Goal: Task Accomplishment & Management: Complete application form

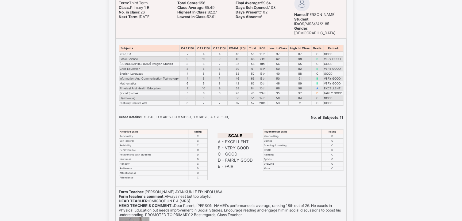
scroll to position [61, 0]
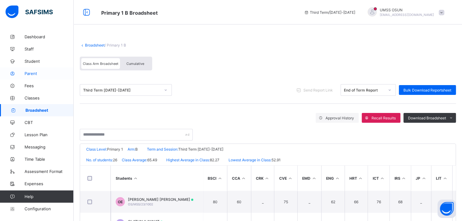
click at [32, 71] on span "Parent" at bounding box center [49, 73] width 49 height 5
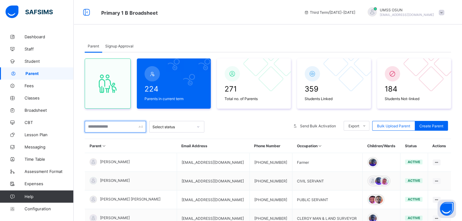
click at [126, 125] on input "text" at bounding box center [115, 127] width 61 height 12
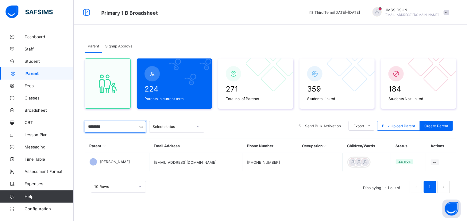
type input "*******"
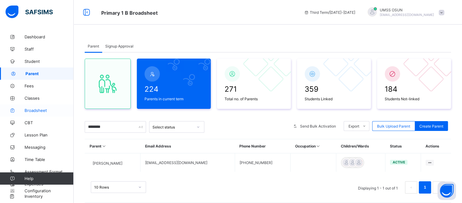
click at [32, 109] on span "Broadsheet" at bounding box center [49, 110] width 49 height 5
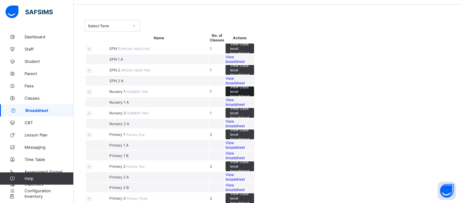
scroll to position [31, 0]
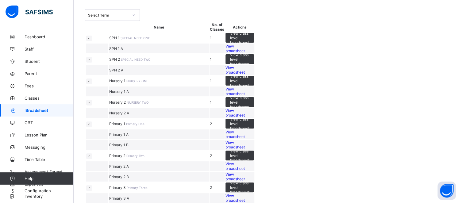
click at [245, 96] on span "View broadsheet" at bounding box center [234, 91] width 19 height 9
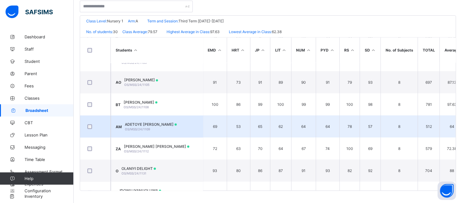
scroll to position [490, 0]
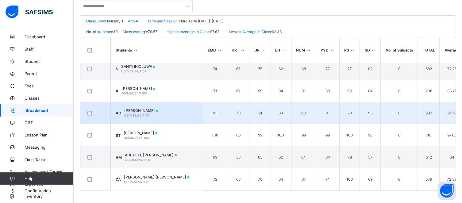
click at [158, 112] on span "[PERSON_NAME]" at bounding box center [141, 110] width 34 height 5
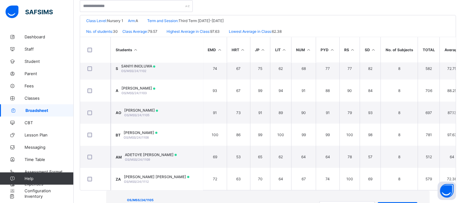
scroll to position [0, 0]
click at [382, 205] on span "View Reportsheet" at bounding box center [397, 207] width 30 height 5
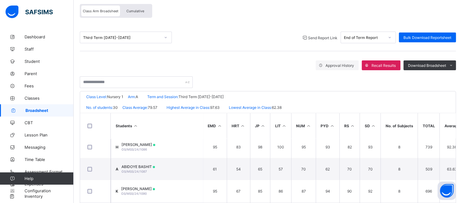
scroll to position [0, 0]
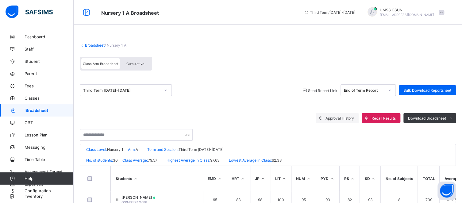
click at [318, 89] on span "Send Report Link" at bounding box center [322, 90] width 29 height 5
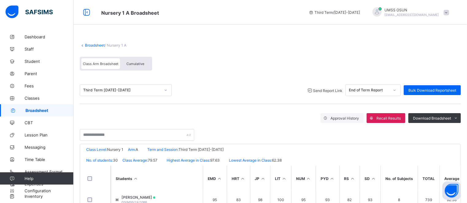
drag, startPoint x: 257, startPoint y: 112, endPoint x: 392, endPoint y: 170, distance: 146.4
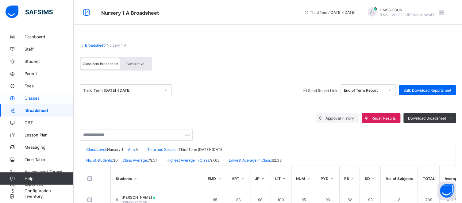
click at [33, 97] on span "Classes" at bounding box center [49, 98] width 49 height 5
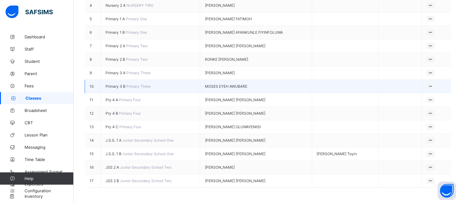
scroll to position [172, 0]
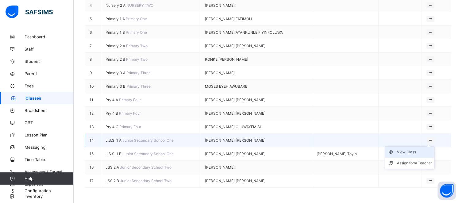
click at [410, 149] on div "View Class" at bounding box center [413, 152] width 35 height 6
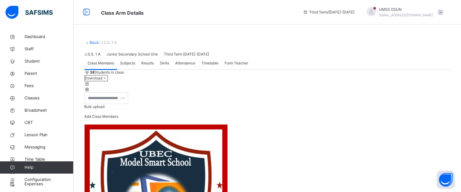
click at [94, 41] on link "Back" at bounding box center [94, 42] width 9 height 5
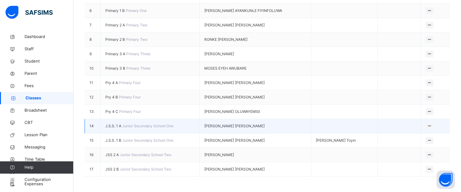
scroll to position [213, 0]
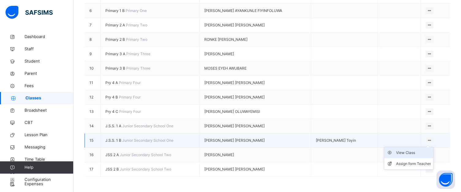
click at [412, 150] on div "View Class" at bounding box center [413, 153] width 35 height 6
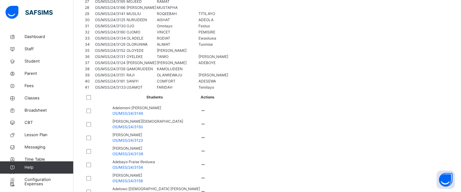
scroll to position [521, 0]
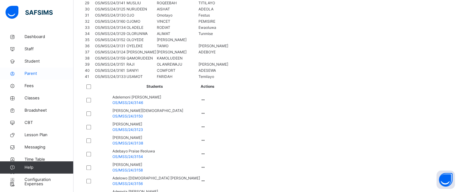
click at [29, 73] on span "Parent" at bounding box center [49, 73] width 49 height 6
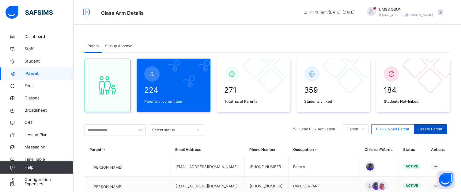
click at [436, 127] on span "Create Parent" at bounding box center [431, 129] width 24 height 6
select select "**"
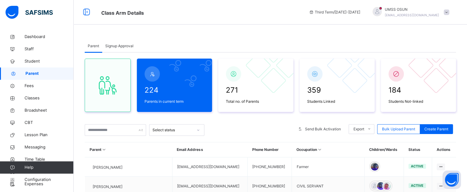
type input "*******"
type input "******"
type input "********"
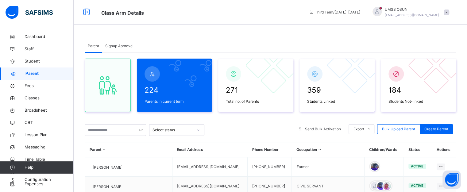
type input "**********"
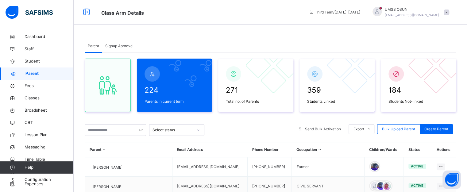
type input "**"
type input "***"
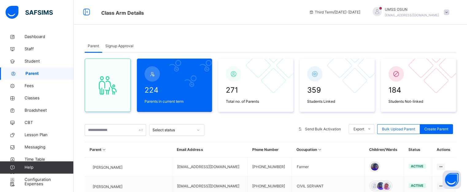
type input "**********"
type textarea "******"
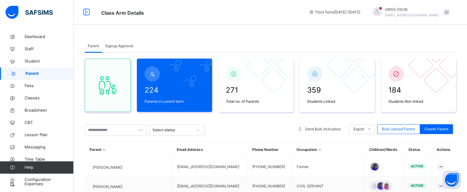
type input "***"
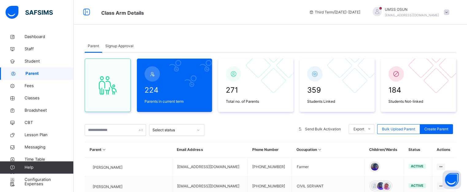
type input "****"
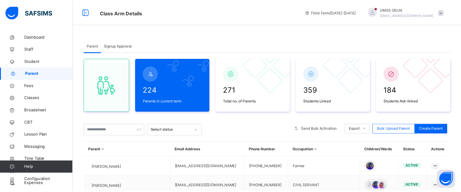
scroll to position [216, 0]
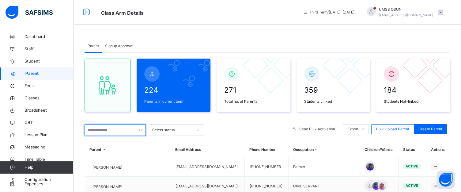
click at [121, 126] on input "text" at bounding box center [115, 130] width 61 height 12
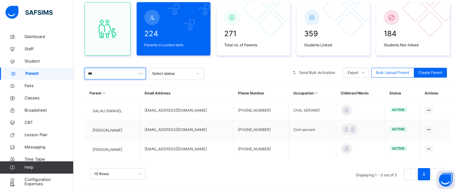
scroll to position [66, 0]
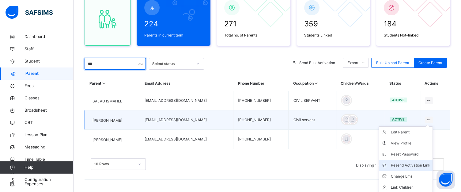
type input "***"
click at [413, 163] on div "Resend Activation Link" at bounding box center [411, 165] width 40 height 6
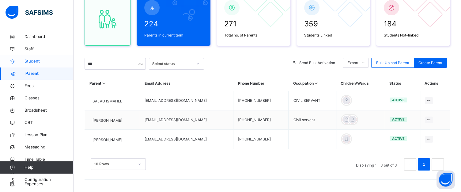
click at [30, 60] on span "Student" at bounding box center [49, 61] width 49 height 6
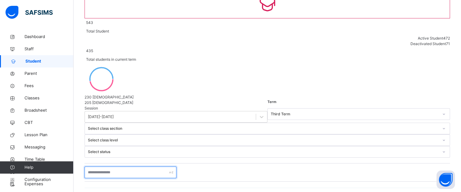
click at [117, 166] on input "text" at bounding box center [131, 172] width 92 height 12
type input "*****"
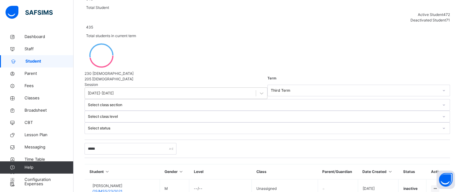
scroll to position [128, 0]
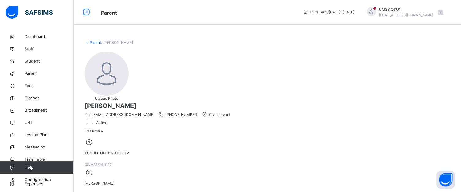
scroll to position [51, 0]
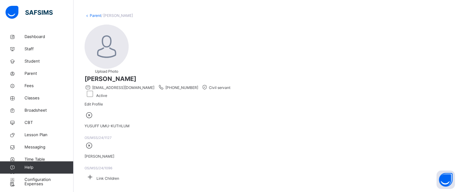
click at [243, 140] on div "YUSUFF MARDIYYAH OMOTOLA OS/MSS/24/1096" at bounding box center [268, 155] width 366 height 30
click at [33, 34] on span "Dashboard" at bounding box center [49, 37] width 49 height 6
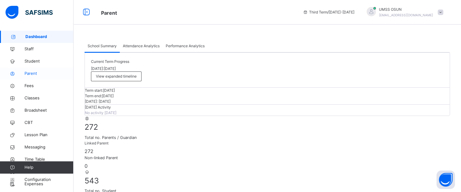
click at [31, 72] on span "Parent" at bounding box center [49, 73] width 49 height 6
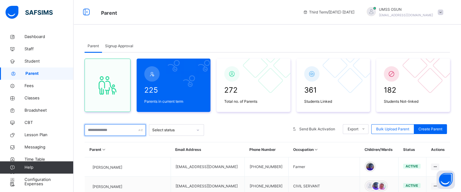
click at [120, 130] on input "text" at bounding box center [115, 130] width 61 height 12
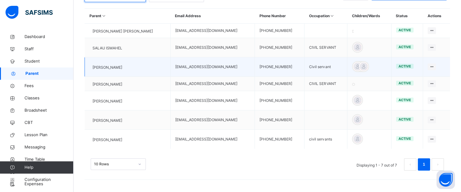
scroll to position [143, 0]
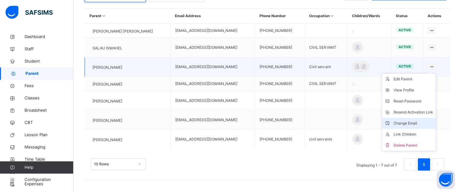
type input "**"
click at [415, 120] on div "Change Email" at bounding box center [414, 123] width 40 height 6
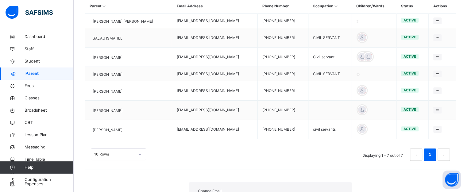
click at [340, 188] on div "×" at bounding box center [343, 194] width 6 height 13
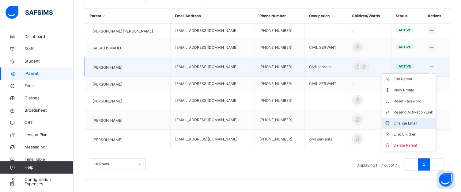
click at [411, 120] on div "Change Email" at bounding box center [414, 123] width 40 height 6
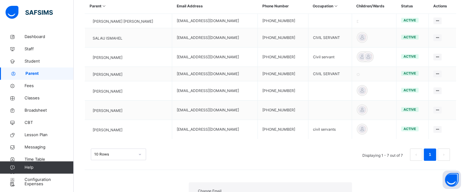
type input "**********"
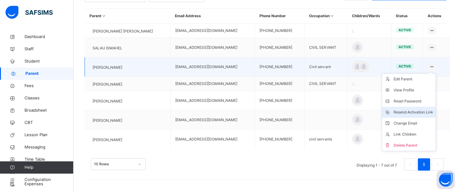
click at [417, 109] on div "Resend Activation Link" at bounding box center [414, 112] width 40 height 6
click at [427, 109] on div "Resend Activation Link" at bounding box center [414, 112] width 40 height 6
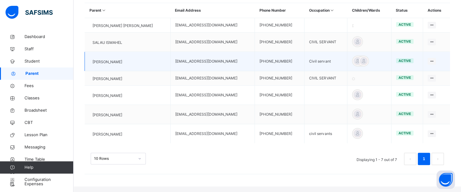
click at [208, 62] on td "ismailayusuff@gmail.com" at bounding box center [212, 61] width 84 height 19
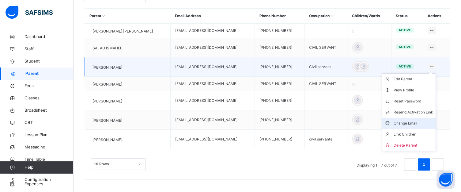
click at [418, 120] on div "Change Email" at bounding box center [414, 123] width 40 height 6
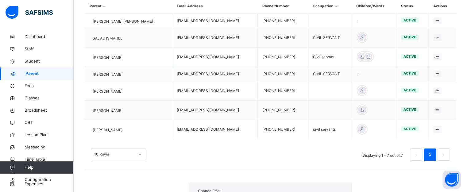
type input "**********"
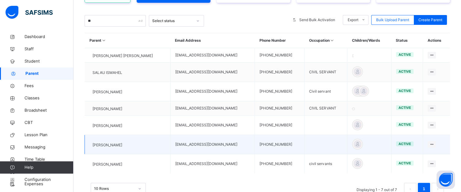
scroll to position [0, 0]
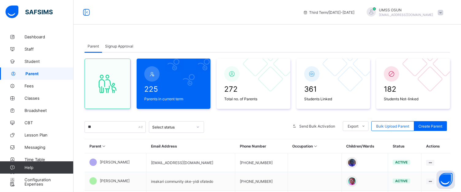
scroll to position [38, 0]
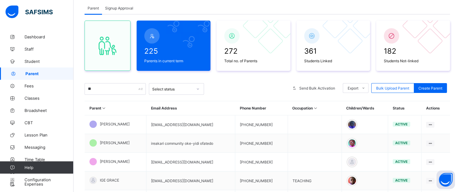
type input "**"
click at [234, 85] on div at bounding box center [246, 89] width 79 height 12
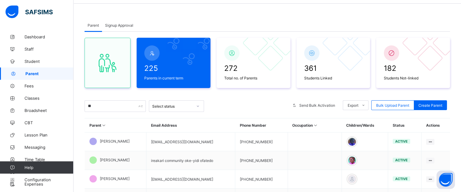
scroll to position [0, 0]
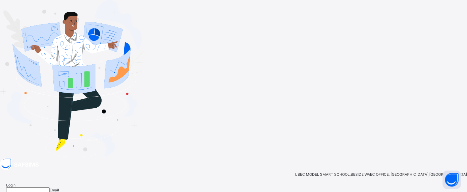
type input "**********"
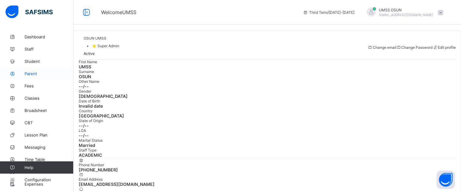
click at [31, 71] on span "Parent" at bounding box center [49, 73] width 49 height 5
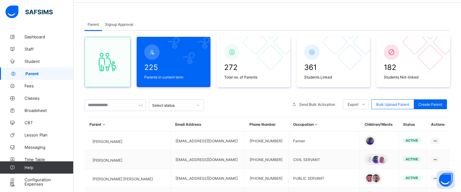
scroll to position [92, 0]
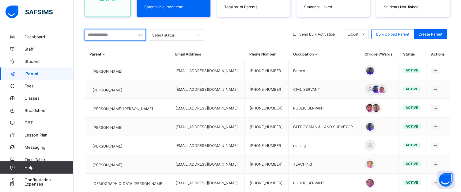
click at [109, 32] on input "text" at bounding box center [115, 35] width 61 height 12
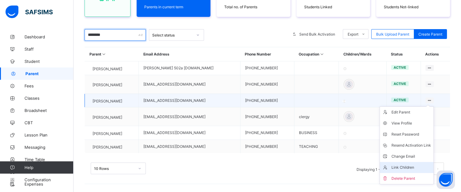
type input "********"
click at [402, 170] on div "Link Children" at bounding box center [412, 167] width 40 height 6
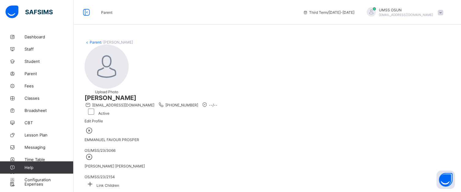
scroll to position [31, 0]
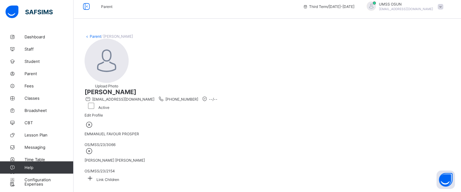
click at [320, 173] on div "Link Children" at bounding box center [268, 178] width 366 height 10
click at [282, 173] on div "Link Children" at bounding box center [268, 178] width 366 height 10
click at [96, 173] on icon at bounding box center [90, 178] width 11 height 10
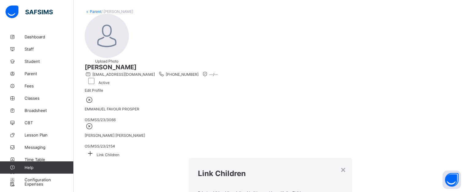
scroll to position [123, 0]
type input "********"
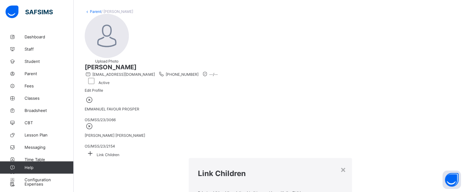
scroll to position [0, 0]
type input "**********"
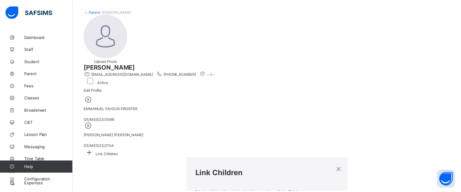
scroll to position [0, 0]
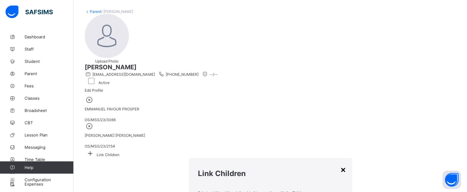
click at [340, 164] on div "×" at bounding box center [343, 169] width 6 height 10
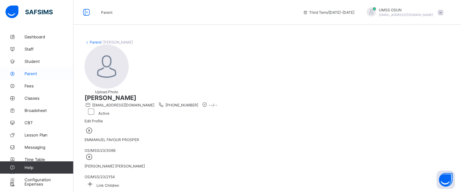
click at [26, 71] on span "Parent" at bounding box center [49, 73] width 49 height 5
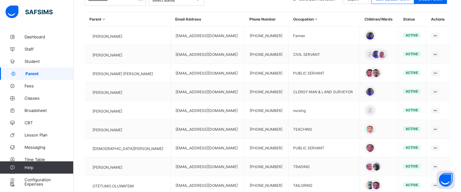
scroll to position [61, 0]
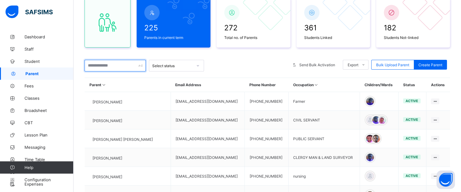
click at [123, 62] on input "text" at bounding box center [115, 66] width 61 height 12
type input "*"
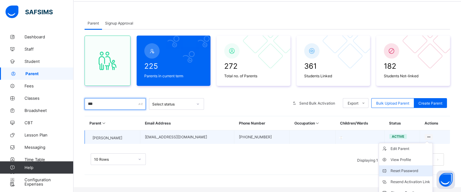
scroll to position [54, 0]
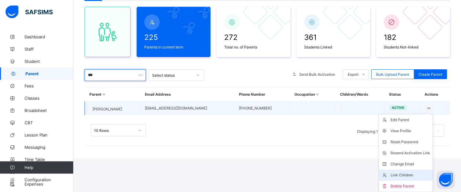
type input "***"
click at [404, 173] on div "Link Children" at bounding box center [411, 175] width 40 height 6
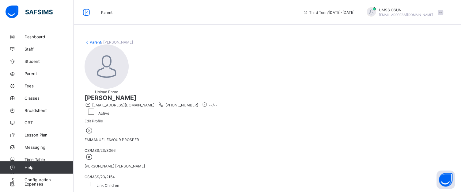
scroll to position [47, 0]
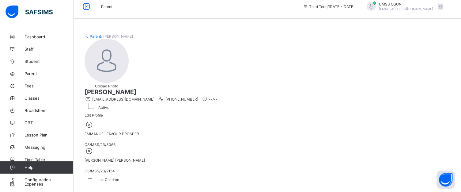
click at [96, 173] on icon at bounding box center [90, 178] width 11 height 10
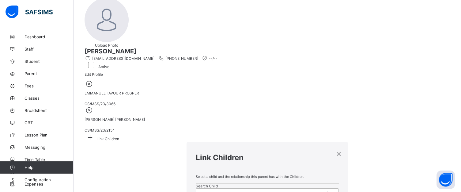
click at [330, 191] on icon at bounding box center [333, 194] width 6 height 6
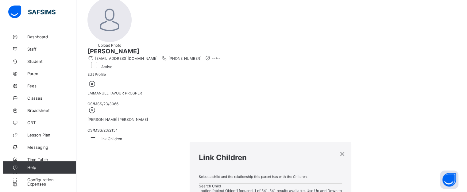
scroll to position [0, 0]
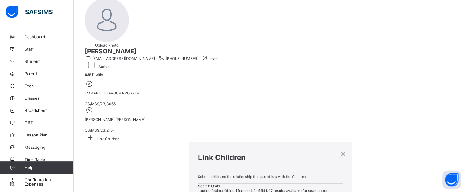
type input "*******"
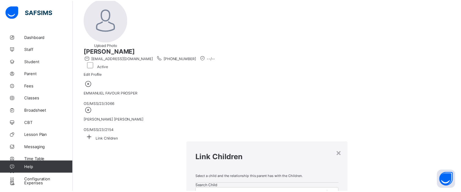
scroll to position [0, 0]
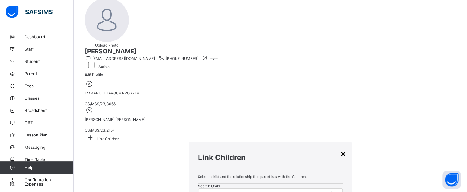
click at [340, 148] on div "×" at bounding box center [343, 153] width 6 height 10
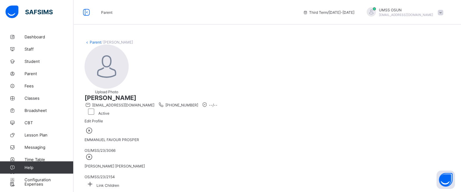
click at [379, 10] on div at bounding box center [371, 12] width 15 height 10
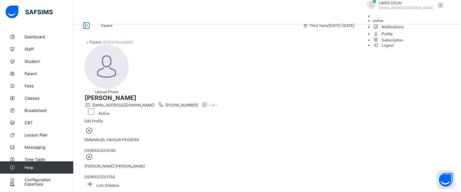
click at [394, 48] on span "Logout" at bounding box center [383, 45] width 21 height 6
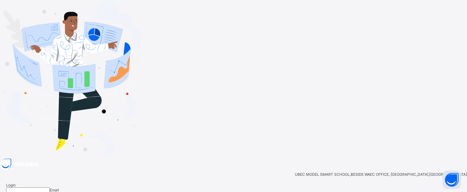
type input "**********"
click at [50, 187] on input "**********" at bounding box center [28, 190] width 44 height 6
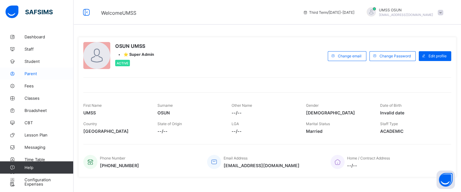
click at [31, 74] on span "Parent" at bounding box center [49, 73] width 49 height 5
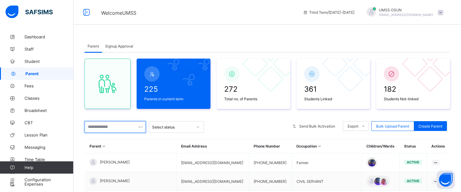
click at [116, 128] on input "text" at bounding box center [115, 127] width 61 height 12
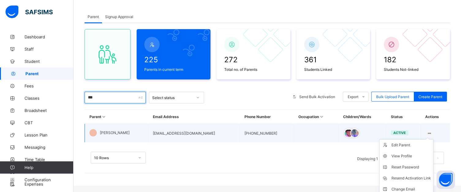
scroll to position [54, 0]
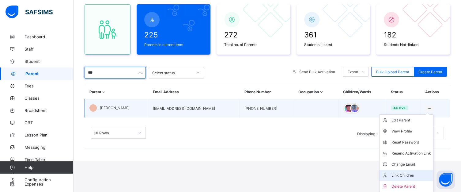
type input "***"
click at [411, 176] on div "Link Children" at bounding box center [411, 175] width 40 height 6
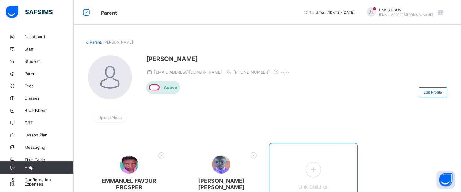
click at [316, 171] on icon at bounding box center [313, 170] width 11 height 10
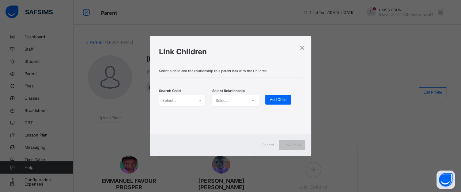
click at [200, 101] on icon at bounding box center [200, 100] width 2 height 1
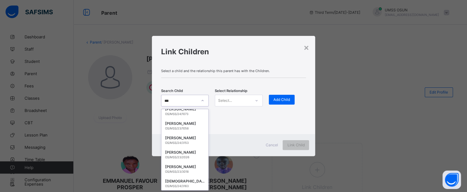
scroll to position [4, 0]
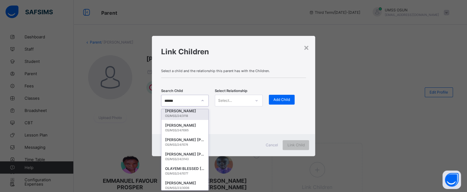
type input "*******"
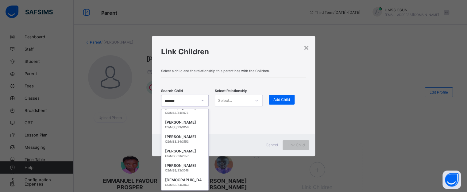
scroll to position [169, 0]
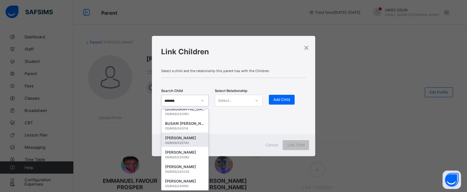
click at [184, 141] on div "OS/MSS/23/2143" at bounding box center [185, 142] width 40 height 3
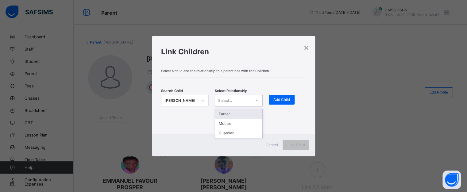
click at [255, 100] on icon at bounding box center [256, 100] width 4 height 6
click at [226, 115] on div "Father" at bounding box center [238, 114] width 47 height 10
click at [278, 97] on span "Add Child" at bounding box center [281, 99] width 17 height 5
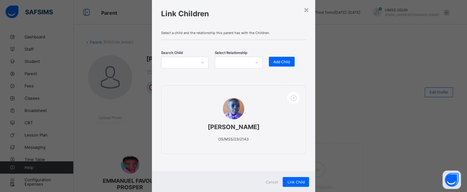
scroll to position [33, 0]
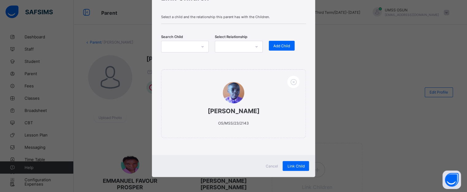
click at [202, 45] on icon at bounding box center [202, 47] width 4 height 6
type input "**********"
click at [191, 68] on div "EMMANUEL EZEKIEL DIAMOND OS/MSS/23/1058" at bounding box center [184, 62] width 47 height 14
click at [251, 47] on div at bounding box center [256, 47] width 10 height 10
click at [236, 60] on div "Father" at bounding box center [238, 60] width 47 height 10
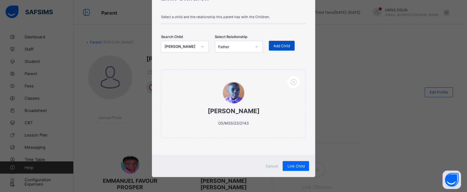
click at [277, 44] on span "Add Child" at bounding box center [281, 46] width 17 height 5
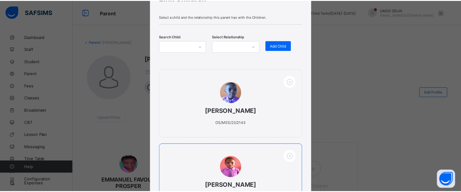
scroll to position [108, 0]
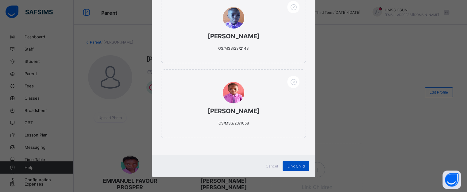
click at [291, 162] on div "Link Child" at bounding box center [295, 166] width 26 height 10
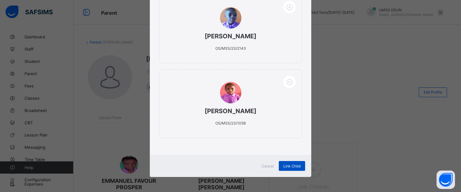
click at [288, 164] on span "Link Child" at bounding box center [292, 166] width 17 height 5
click at [288, 163] on div "Link Child" at bounding box center [292, 166] width 26 height 10
click at [289, 163] on div "Link Child" at bounding box center [292, 166] width 26 height 10
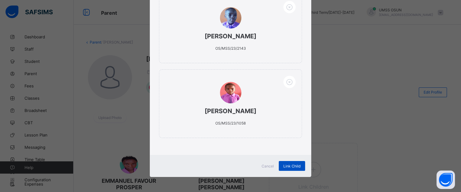
click at [292, 163] on div "Link Child" at bounding box center [292, 166] width 26 height 10
click at [292, 162] on div "Link Child" at bounding box center [292, 166] width 26 height 10
click at [292, 160] on div "Cancel Link Child" at bounding box center [231, 166] width 162 height 22
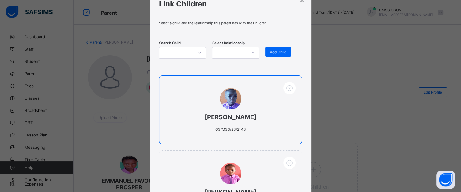
scroll to position [0, 0]
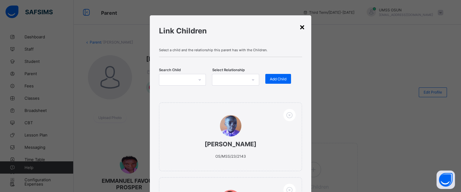
click at [302, 29] on div "×" at bounding box center [302, 26] width 6 height 10
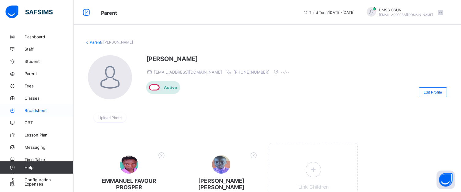
click at [32, 109] on span "Broadsheet" at bounding box center [49, 110] width 49 height 5
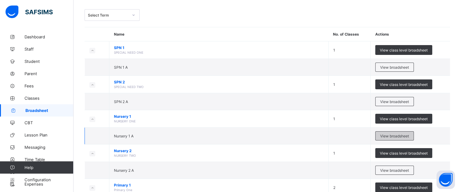
scroll to position [61, 0]
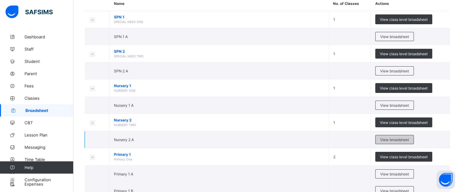
click at [394, 138] on span "View broadsheet" at bounding box center [394, 139] width 29 height 5
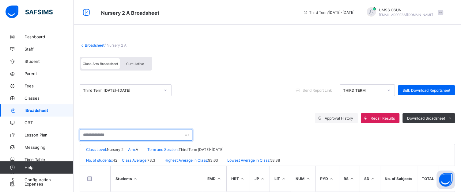
click at [133, 134] on input "text" at bounding box center [136, 135] width 113 height 12
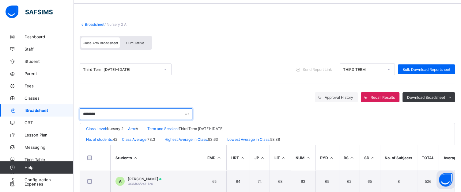
scroll to position [31, 0]
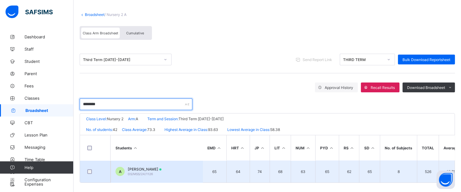
type input "********"
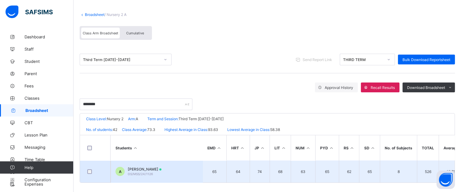
click at [174, 171] on td "A AKINBODE VICTORIA OS/MSS/24/1126" at bounding box center [157, 171] width 92 height 22
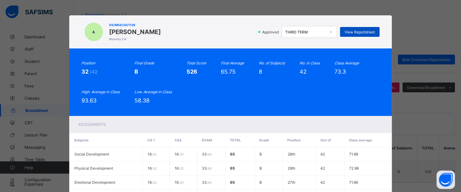
click at [356, 31] on span "View Reportsheet" at bounding box center [360, 32] width 30 height 5
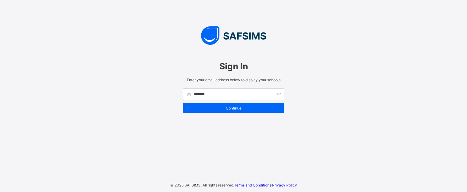
click at [233, 97] on input "*******" at bounding box center [233, 94] width 101 height 12
type input "**********"
click at [232, 106] on span "Continue" at bounding box center [233, 108] width 92 height 5
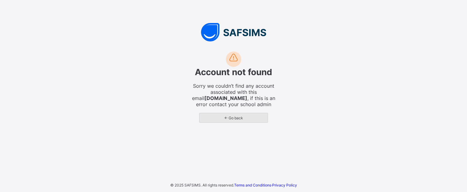
click at [234, 120] on span "← Go back" at bounding box center [233, 118] width 59 height 5
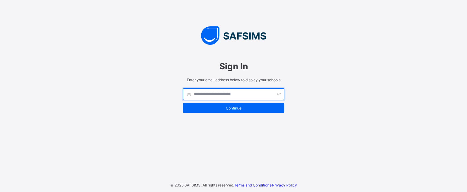
click at [229, 96] on input "text" at bounding box center [233, 94] width 101 height 12
click at [214, 96] on input "****" at bounding box center [233, 94] width 101 height 12
type input "*"
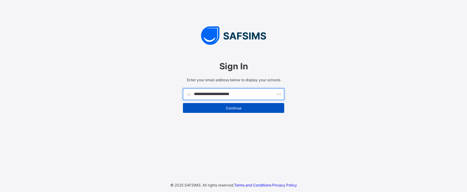
type input "**********"
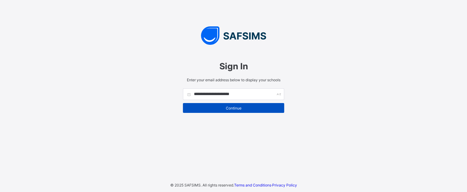
click at [219, 108] on span "Continue" at bounding box center [233, 108] width 92 height 5
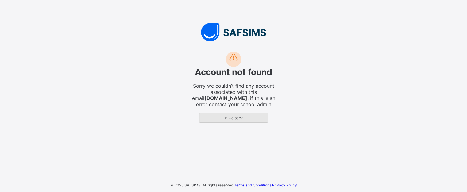
click at [233, 120] on span "← Go back" at bounding box center [233, 118] width 59 height 5
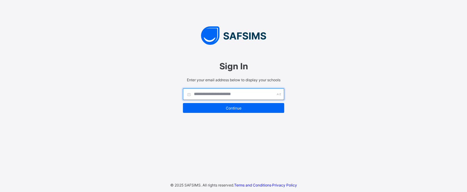
click at [222, 92] on input "text" at bounding box center [233, 94] width 101 height 12
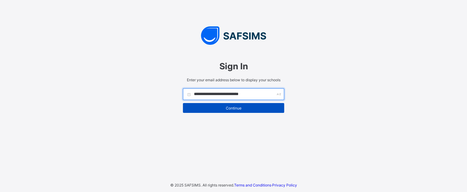
type input "**********"
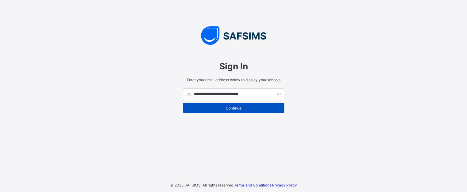
click at [231, 106] on span "Continue" at bounding box center [233, 108] width 92 height 5
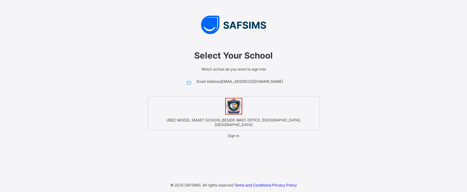
click at [233, 105] on img at bounding box center [233, 106] width 17 height 17
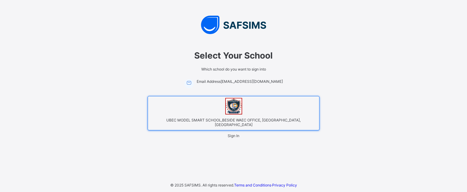
click at [234, 138] on span "Sign In" at bounding box center [233, 135] width 12 height 5
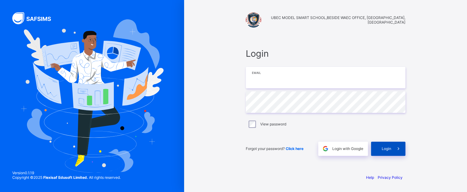
type input "**********"
click at [389, 147] on span "Login" at bounding box center [386, 148] width 10 height 5
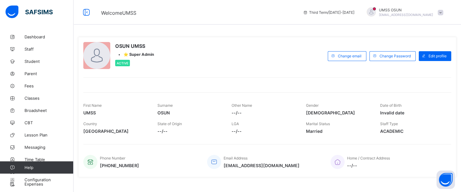
click at [214, 54] on div "OSUN UMSS • ⭐ Super Admin Active" at bounding box center [204, 56] width 242 height 28
click at [26, 71] on span "Parent" at bounding box center [49, 73] width 49 height 5
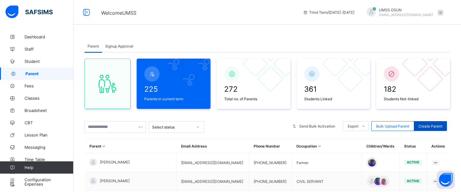
click at [439, 126] on span "Create Parent" at bounding box center [431, 126] width 24 height 5
select select "**"
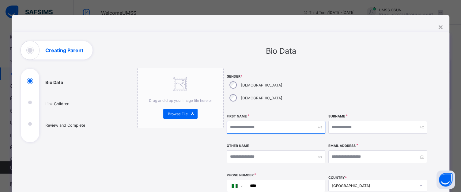
click at [246, 121] on input "text" at bounding box center [276, 127] width 99 height 13
type input "*****"
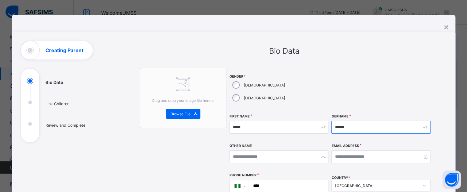
type input "******"
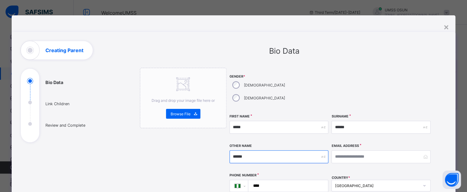
type input "******"
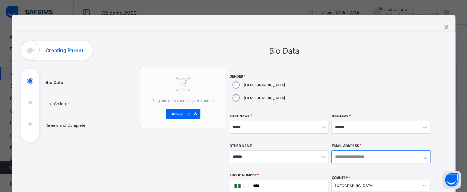
click at [359, 150] on input "email" at bounding box center [380, 156] width 99 height 13
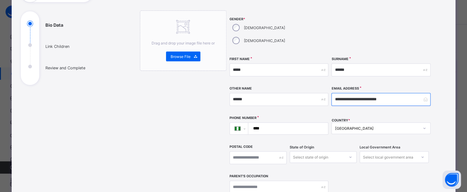
scroll to position [61, 0]
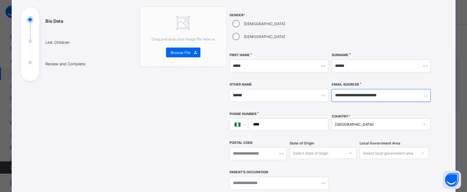
type input "**********"
click at [272, 119] on input "****" at bounding box center [286, 125] width 75 height 12
type input "**********"
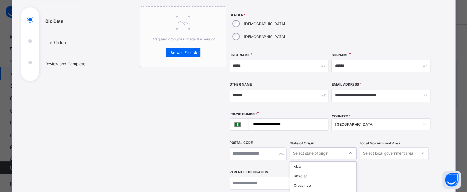
scroll to position [113, 0]
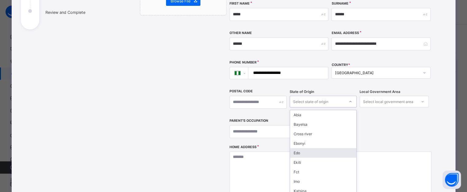
click at [326, 107] on div "option Edo focused, 5 of 37. 37 results available. Use Up and Down to choose op…" at bounding box center [322, 102] width 67 height 12
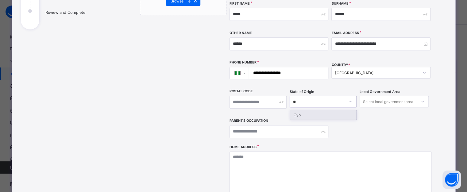
type input "***"
click at [308, 110] on div "Oyo" at bounding box center [323, 115] width 66 height 10
click at [381, 96] on div "Select local government area" at bounding box center [388, 102] width 50 height 12
type input "*****"
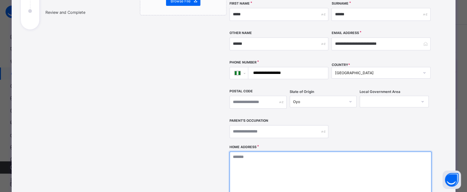
click at [253, 158] on textarea at bounding box center [330, 181] width 202 height 61
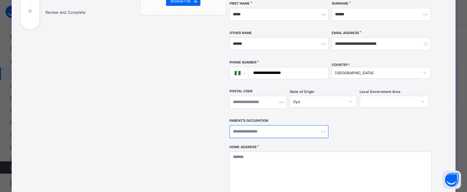
click at [279, 125] on input "text" at bounding box center [278, 131] width 99 height 13
type input "**********"
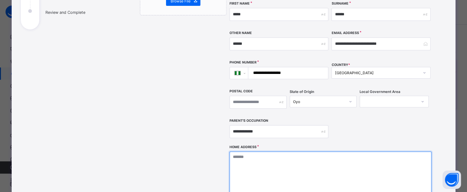
click at [289, 151] on textarea at bounding box center [330, 181] width 202 height 61
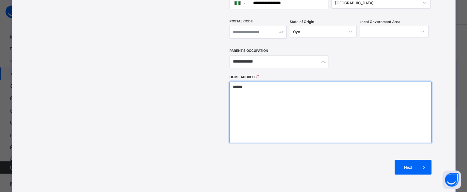
scroll to position [205, 0]
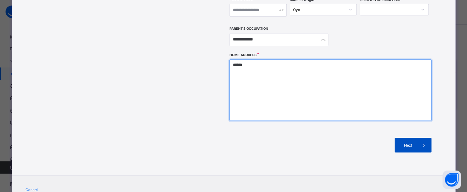
type textarea "******"
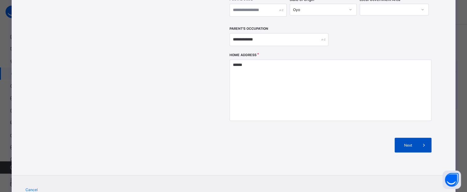
click at [407, 143] on span "Next" at bounding box center [407, 145] width 17 height 5
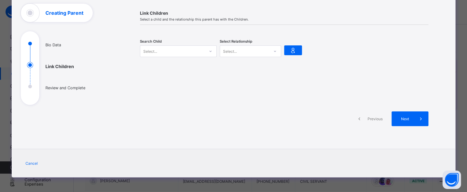
click at [211, 50] on div at bounding box center [210, 51] width 10 height 10
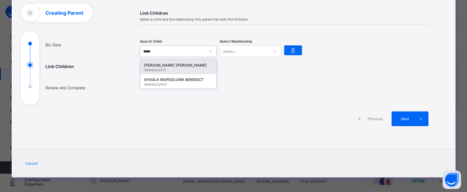
type input "******"
click at [182, 67] on div "[PERSON_NAME] [PERSON_NAME]" at bounding box center [178, 65] width 69 height 6
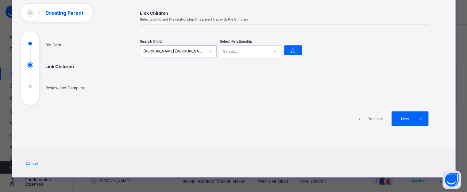
click at [237, 48] on div "Select..." at bounding box center [244, 51] width 49 height 9
drag, startPoint x: 237, startPoint y: 76, endPoint x: 285, endPoint y: 42, distance: 59.2
click at [239, 73] on div "Mother" at bounding box center [250, 74] width 61 height 10
click at [291, 51] on icon at bounding box center [292, 50] width 9 height 7
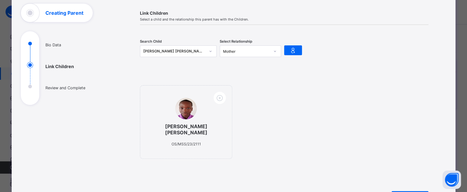
click at [212, 52] on div at bounding box center [210, 51] width 10 height 10
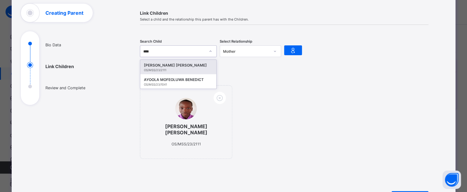
type input "*****"
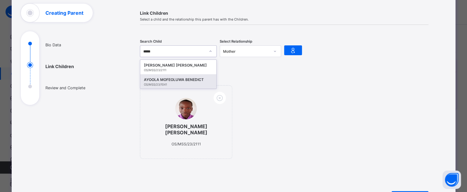
click at [158, 84] on div "OS/MSS/23/1041" at bounding box center [178, 84] width 69 height 3
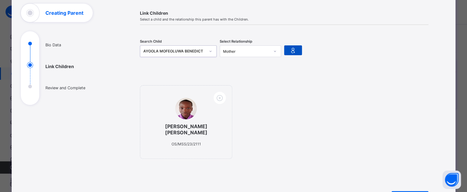
click at [292, 51] on icon at bounding box center [292, 50] width 9 height 7
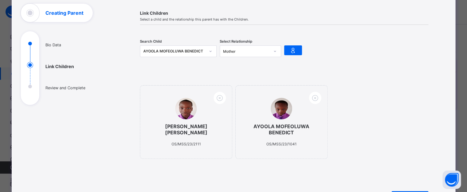
scroll to position [116, 0]
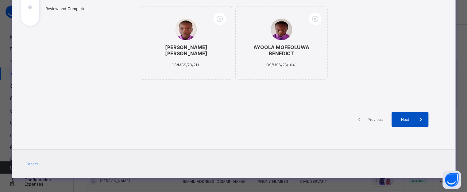
click at [403, 118] on span "Next" at bounding box center [404, 119] width 17 height 5
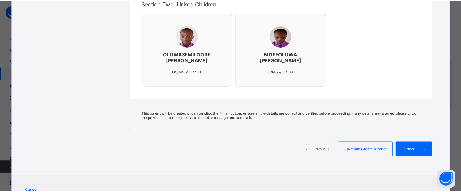
scroll to position [235, 0]
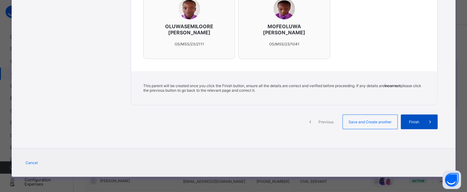
click at [412, 120] on span "Finish" at bounding box center [413, 122] width 17 height 5
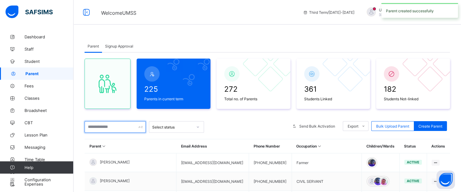
click at [117, 123] on input "text" at bounding box center [115, 127] width 61 height 12
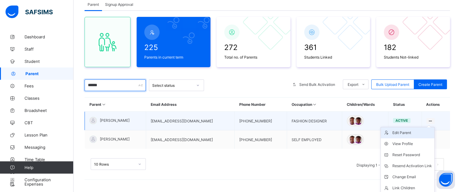
scroll to position [54, 0]
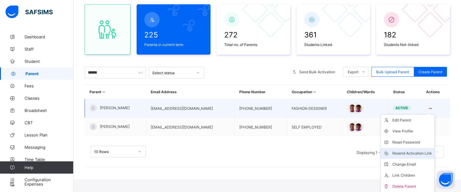
click at [403, 152] on div "Resend Activation Link" at bounding box center [413, 153] width 40 height 6
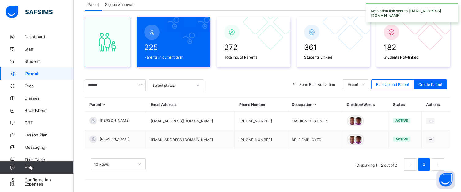
scroll to position [42, 0]
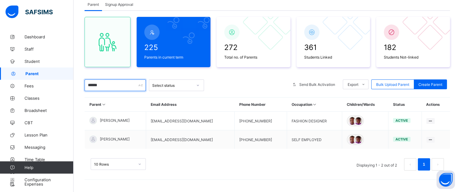
click at [116, 81] on input "******" at bounding box center [115, 85] width 61 height 12
type input "*"
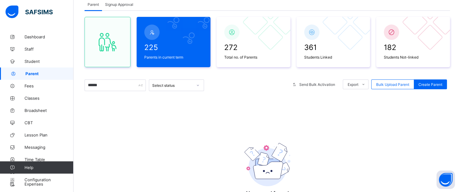
click at [310, 129] on div "No record found There are currently no records, click the button below to creat…" at bounding box center [267, 183] width 123 height 114
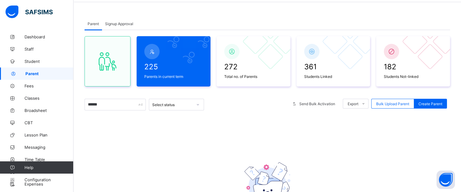
scroll to position [0, 0]
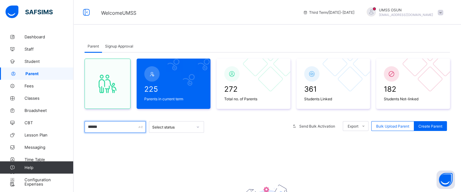
click at [109, 127] on input "******" at bounding box center [115, 127] width 61 height 12
click at [329, 147] on div "225 Parents in current term 272 Total no. of Parents 361 Students Linked 182 St…" at bounding box center [268, 169] width 366 height 235
click at [122, 124] on input "****" at bounding box center [115, 127] width 61 height 12
click at [291, 158] on div "225 Parents in current term 272 Total no. of Parents 361 Students Linked 182 St…" at bounding box center [268, 169] width 366 height 235
click at [288, 145] on div "225 Parents in current term 272 Total no. of Parents 361 Students Linked 182 St…" at bounding box center [268, 169] width 366 height 235
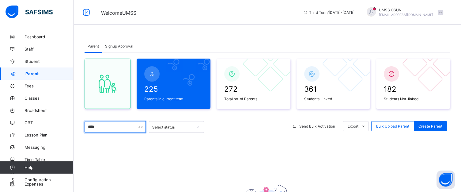
click at [110, 123] on input "****" at bounding box center [115, 127] width 61 height 12
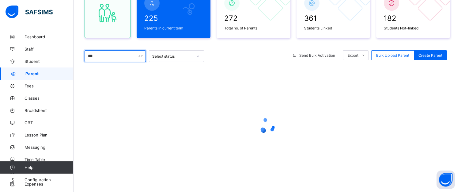
scroll to position [78, 0]
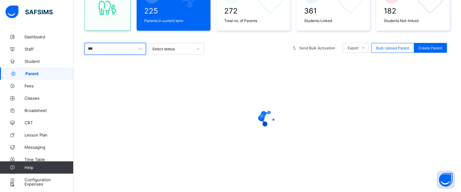
click at [104, 45] on input "***" at bounding box center [115, 49] width 61 height 12
type input "*"
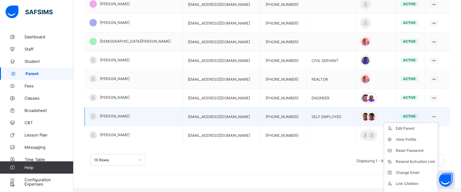
scroll to position [185, 0]
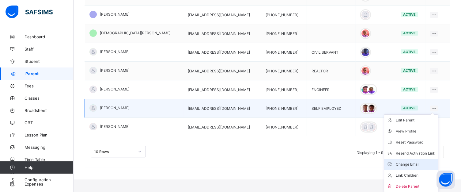
type input "******"
click at [414, 163] on div "Change Email" at bounding box center [416, 164] width 40 height 6
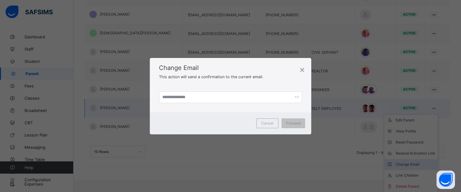
scroll to position [173, 0]
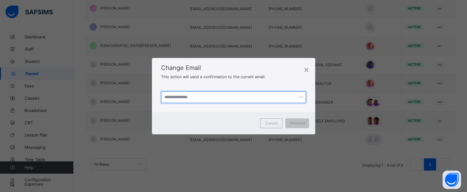
click at [191, 100] on input "text" at bounding box center [233, 97] width 145 height 12
type input "**********"
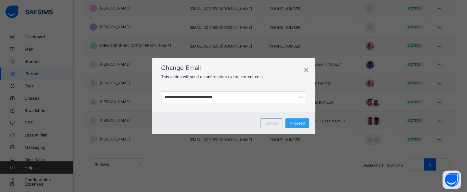
click at [297, 123] on span "Proceed" at bounding box center [297, 123] width 14 height 5
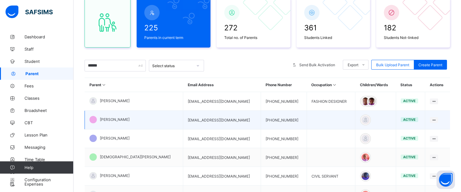
scroll to position [0, 0]
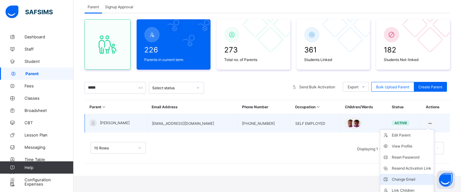
scroll to position [54, 0]
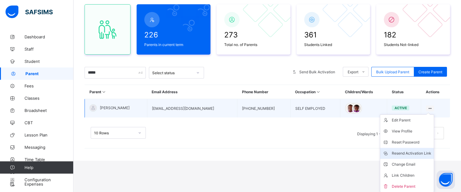
click at [413, 152] on div "Resend Activation Link" at bounding box center [412, 153] width 40 height 6
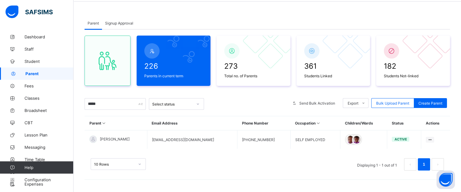
scroll to position [23, 0]
click at [122, 105] on input "*****" at bounding box center [115, 104] width 61 height 12
type input "*"
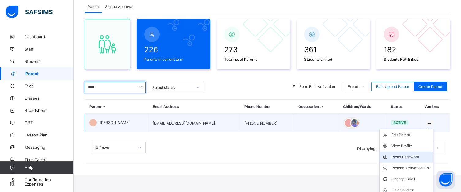
scroll to position [54, 0]
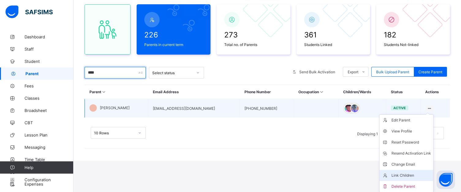
type input "****"
click at [408, 174] on div "Link Children" at bounding box center [411, 175] width 40 height 6
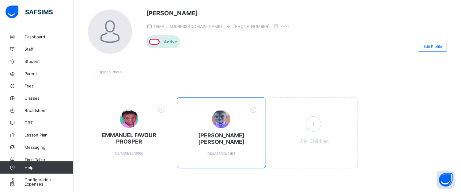
scroll to position [47, 0]
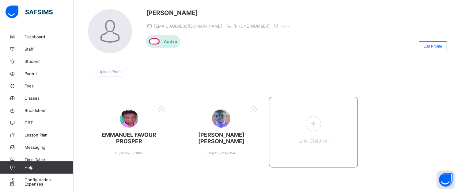
click at [313, 121] on icon at bounding box center [313, 124] width 11 height 10
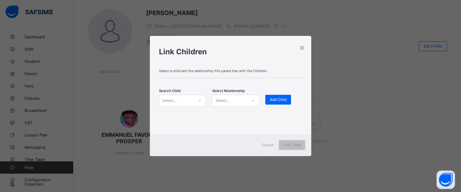
click at [203, 99] on div at bounding box center [200, 101] width 10 height 10
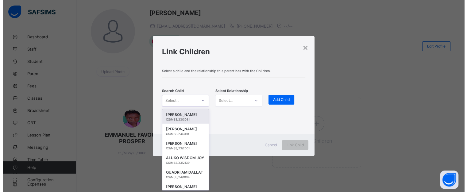
scroll to position [0, 0]
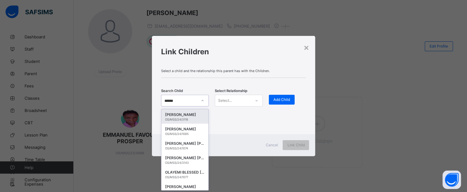
type input "*******"
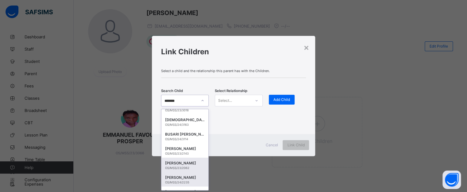
scroll to position [169, 0]
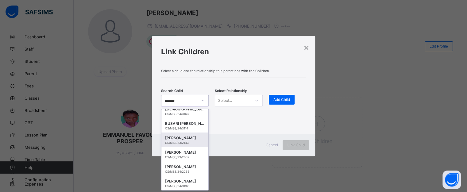
click at [183, 136] on div "EMMANUEL GIDEON OGOBONAYA" at bounding box center [185, 138] width 40 height 6
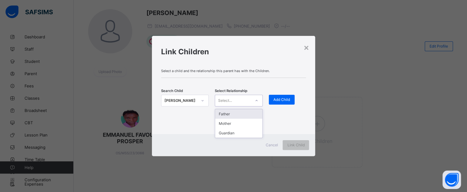
click at [256, 101] on icon at bounding box center [256, 100] width 2 height 1
click at [234, 114] on div "Father" at bounding box center [238, 114] width 47 height 10
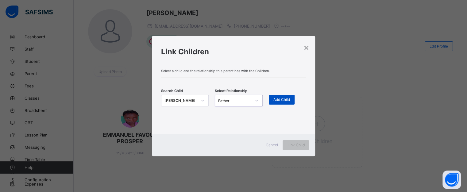
click at [280, 98] on span "Add Child" at bounding box center [281, 99] width 17 height 5
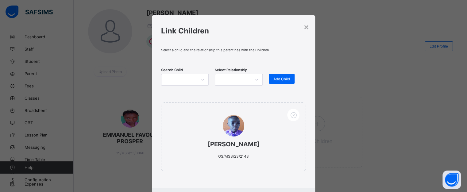
click at [204, 78] on div at bounding box center [202, 80] width 10 height 10
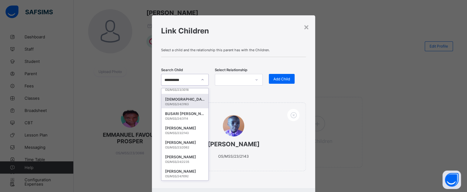
scroll to position [0, 0]
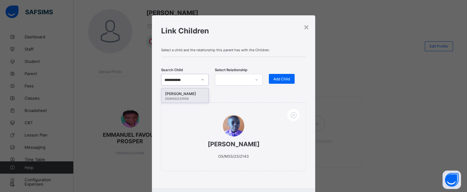
type input "**********"
click at [199, 97] on div "OS/MSS/23/1058" at bounding box center [185, 98] width 40 height 3
click at [251, 81] on div at bounding box center [256, 80] width 10 height 10
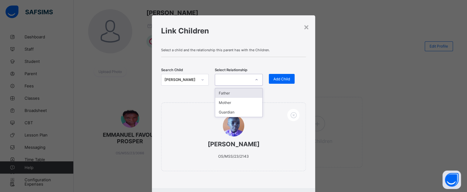
click at [230, 93] on div "Father" at bounding box center [238, 93] width 47 height 10
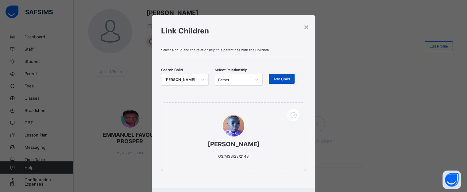
click at [277, 78] on span "Add Child" at bounding box center [281, 79] width 17 height 5
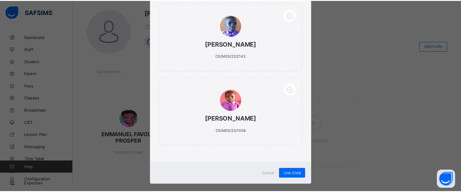
scroll to position [108, 0]
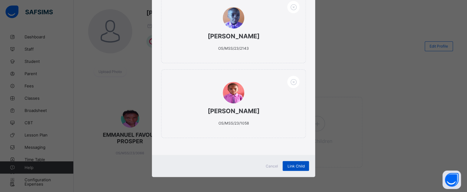
click at [295, 162] on div "Link Child" at bounding box center [295, 166] width 26 height 10
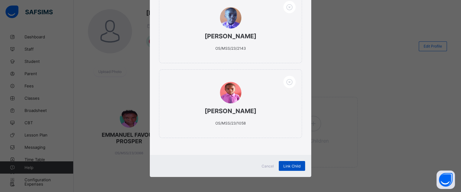
click at [290, 162] on div "Link Child" at bounding box center [292, 166] width 26 height 10
click at [291, 163] on div "Link Child" at bounding box center [292, 166] width 26 height 10
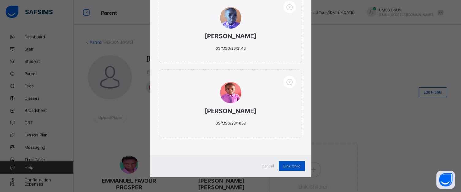
click at [288, 162] on div "Link Child" at bounding box center [292, 166] width 26 height 10
click at [292, 164] on div "Link Child" at bounding box center [292, 166] width 26 height 10
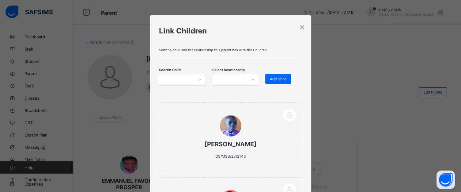
scroll to position [0, 0]
click at [303, 27] on div "×" at bounding box center [302, 26] width 6 height 10
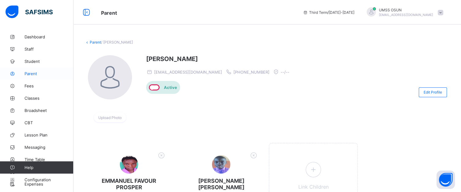
click at [26, 71] on span "Parent" at bounding box center [49, 73] width 49 height 5
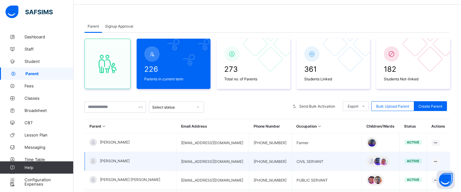
scroll to position [61, 0]
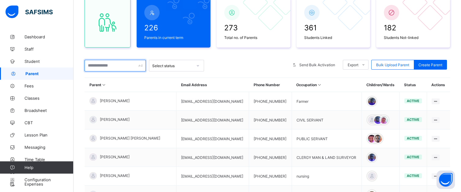
click at [128, 60] on input "text" at bounding box center [115, 66] width 61 height 12
click at [112, 66] on input "text" at bounding box center [115, 66] width 61 height 12
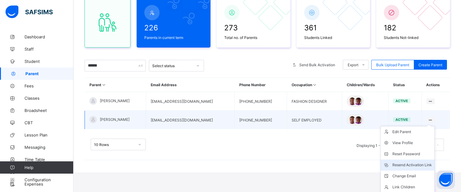
click at [411, 162] on div "Resend Activation Link" at bounding box center [413, 165] width 40 height 6
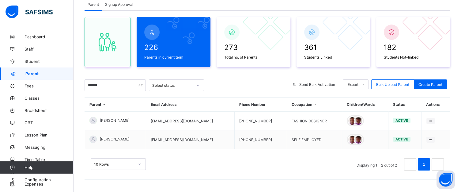
scroll to position [42, 0]
click at [111, 84] on input "******" at bounding box center [115, 85] width 61 height 12
type input "*"
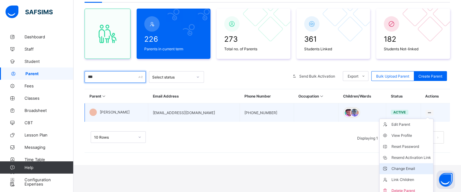
scroll to position [54, 0]
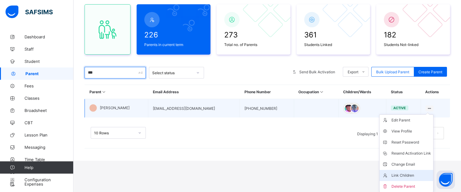
type input "***"
click at [407, 172] on div "Link Children" at bounding box center [411, 175] width 40 height 6
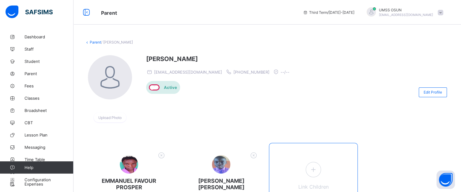
click at [319, 168] on icon at bounding box center [313, 170] width 11 height 10
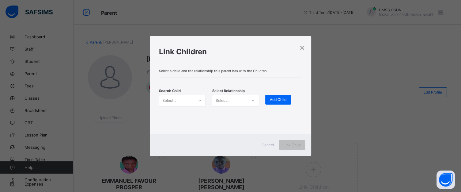
click at [199, 100] on icon at bounding box center [200, 100] width 4 height 6
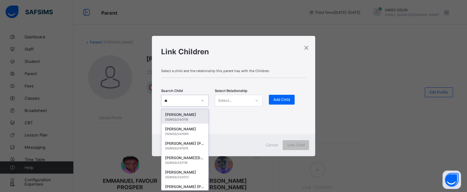
type input "***"
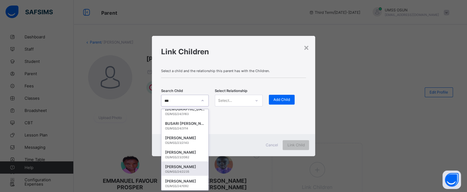
scroll to position [169, 0]
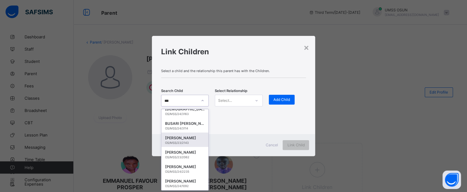
click at [185, 141] on div "OS/MSS/23/2143" at bounding box center [185, 142] width 40 height 3
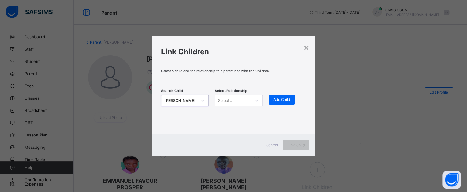
click at [257, 100] on icon at bounding box center [256, 100] width 4 height 6
click at [230, 115] on div "Father" at bounding box center [238, 114] width 47 height 10
click at [280, 98] on span "Add Child" at bounding box center [281, 99] width 17 height 5
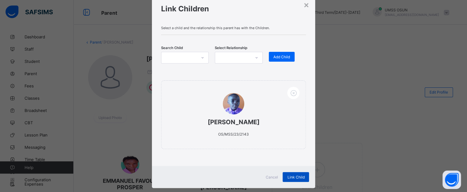
scroll to position [33, 0]
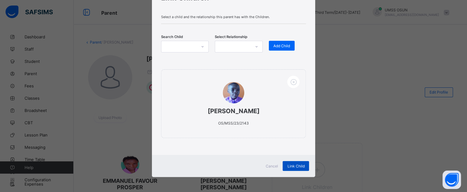
click at [294, 161] on div "Link Child" at bounding box center [295, 166] width 26 height 10
click at [295, 162] on div "Link Child" at bounding box center [295, 166] width 26 height 10
click at [293, 167] on span "Link Child" at bounding box center [295, 166] width 17 height 5
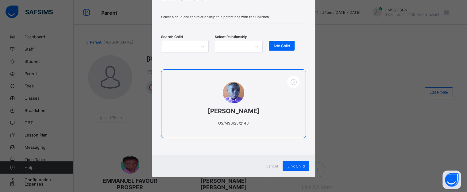
click at [250, 82] on div "EMMANUEL GIDEON OGOBONAYA OS/MSS/23/2143" at bounding box center [233, 103] width 145 height 69
click at [265, 85] on div "EMMANUEL GIDEON OGOBONAYA OS/MSS/23/2143" at bounding box center [233, 103] width 145 height 69
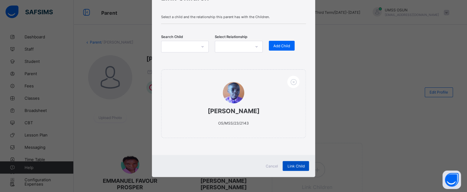
click at [296, 163] on div "Link Child" at bounding box center [295, 166] width 26 height 10
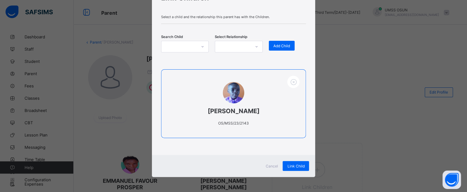
click at [256, 84] on div "EMMANUEL GIDEON OGOBONAYA OS/MSS/23/2143" at bounding box center [233, 103] width 145 height 69
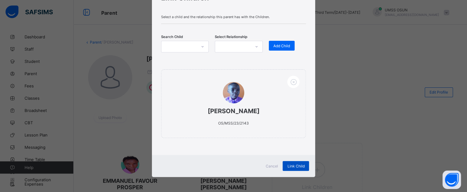
click at [295, 165] on div "Link Child" at bounding box center [295, 166] width 26 height 10
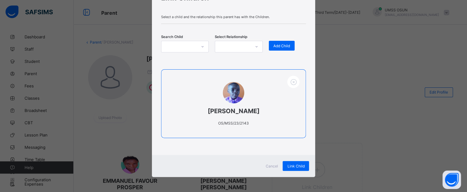
click at [257, 85] on div "EMMANUEL GIDEON OGOBONAYA OS/MSS/23/2143" at bounding box center [233, 103] width 145 height 69
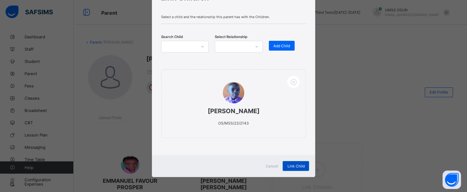
click at [292, 167] on div "Link Child" at bounding box center [295, 166] width 26 height 10
click at [200, 45] on icon at bounding box center [202, 47] width 4 height 6
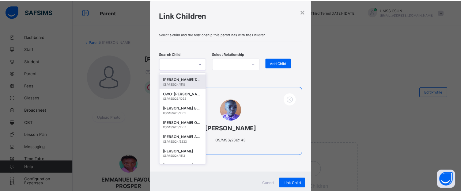
scroll to position [0, 0]
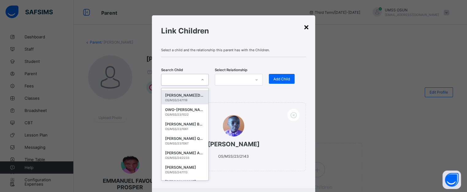
click at [304, 27] on div "×" at bounding box center [306, 26] width 6 height 10
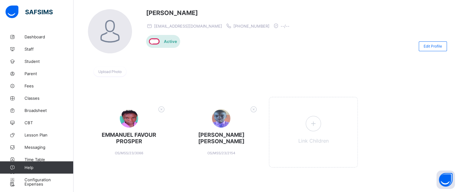
scroll to position [47, 0]
click at [281, 104] on div "Link Children" at bounding box center [313, 132] width 89 height 70
click at [436, 44] on span "Edit Profile" at bounding box center [433, 46] width 18 height 5
select select "**"
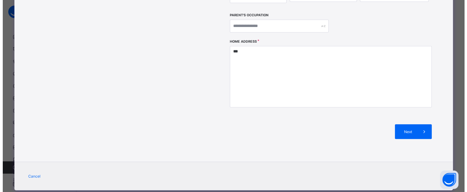
scroll to position [219, 0]
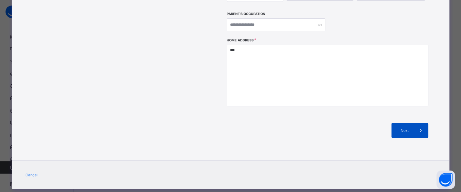
click at [406, 128] on span "Next" at bounding box center [404, 130] width 17 height 5
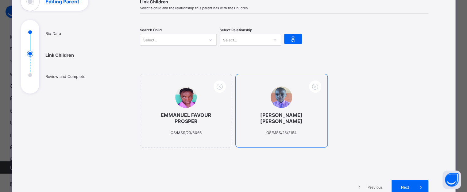
scroll to position [55, 0]
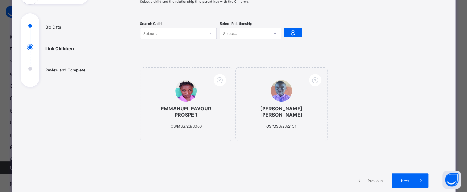
click at [208, 31] on icon at bounding box center [210, 33] width 4 height 6
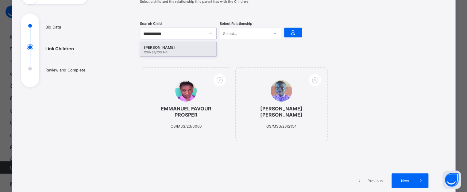
type input "**********"
click at [177, 47] on div "EMMANUEL GIDEON OGOBONAYA" at bounding box center [178, 47] width 69 height 6
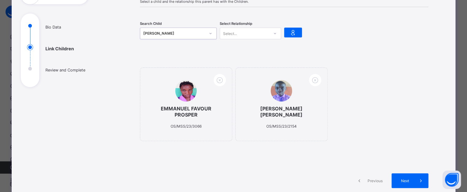
click at [240, 31] on div "Select..." at bounding box center [244, 33] width 49 height 9
click at [237, 44] on div "Father" at bounding box center [250, 47] width 61 height 10
click at [291, 30] on icon at bounding box center [292, 32] width 9 height 7
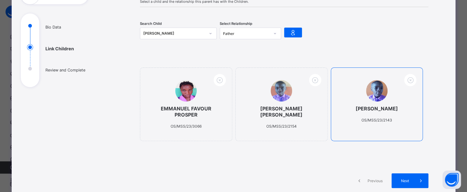
scroll to position [116, 0]
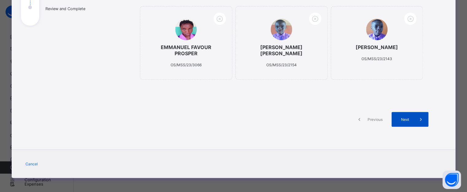
click at [401, 117] on span "Next" at bounding box center [404, 119] width 17 height 5
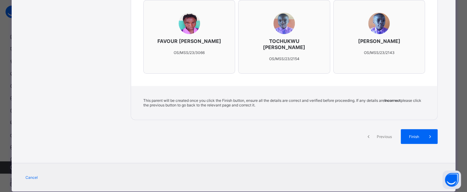
scroll to position [208, 0]
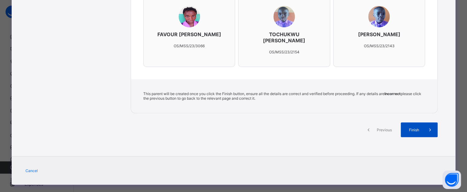
click at [416, 128] on span "Finish" at bounding box center [413, 130] width 17 height 5
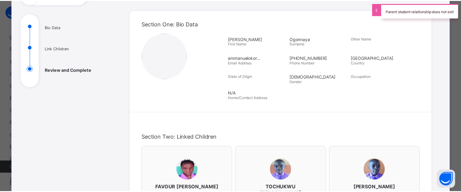
scroll to position [0, 0]
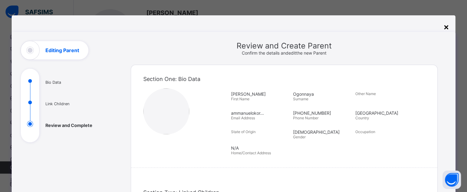
click at [443, 25] on div "×" at bounding box center [446, 26] width 6 height 10
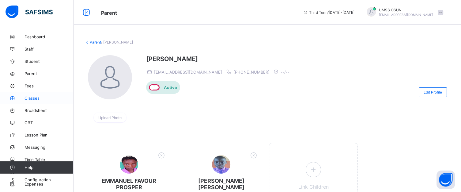
click at [31, 97] on span "Classes" at bounding box center [49, 98] width 49 height 5
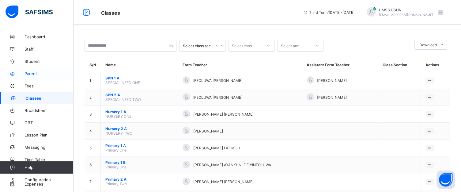
click at [32, 72] on span "Parent" at bounding box center [49, 73] width 49 height 5
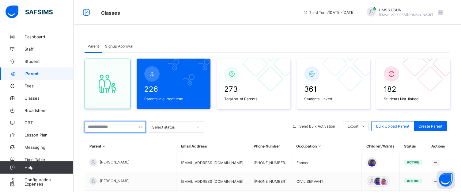
click at [118, 126] on input "text" at bounding box center [115, 127] width 61 height 12
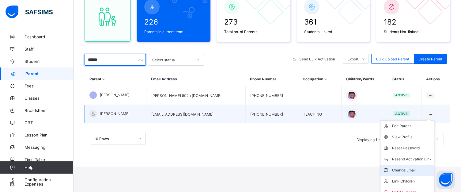
scroll to position [73, 0]
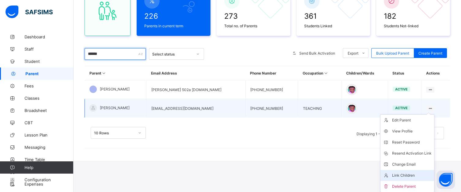
type input "******"
click at [404, 173] on div "Link Children" at bounding box center [412, 175] width 40 height 6
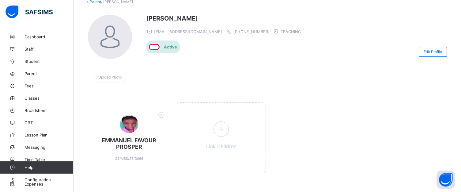
scroll to position [47, 0]
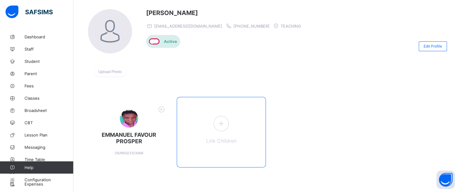
click at [204, 113] on div "Link Children" at bounding box center [221, 132] width 89 height 70
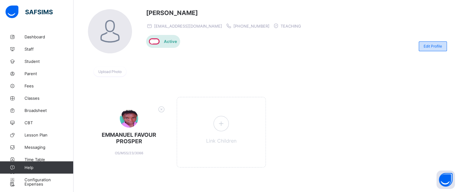
click at [439, 44] on span "Edit Profile" at bounding box center [433, 46] width 18 height 5
select select "**"
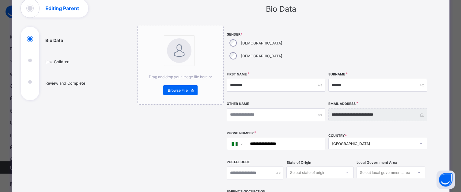
scroll to position [0, 0]
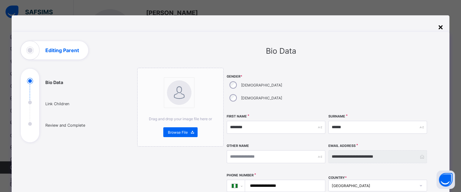
click at [442, 27] on div "×" at bounding box center [441, 26] width 6 height 10
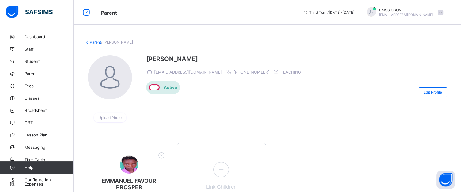
click at [94, 41] on link "Parent" at bounding box center [95, 42] width 11 height 5
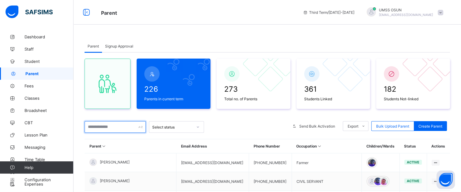
click at [122, 125] on input "text" at bounding box center [115, 127] width 61 height 12
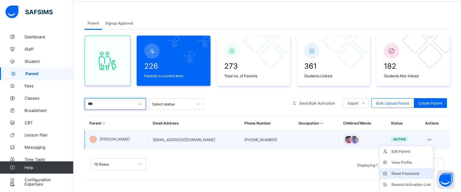
scroll to position [54, 0]
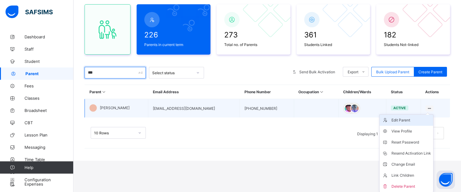
type input "***"
click at [405, 119] on div "Edit Parent" at bounding box center [411, 120] width 40 height 6
select select "**"
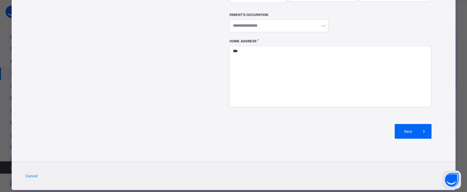
scroll to position [219, 0]
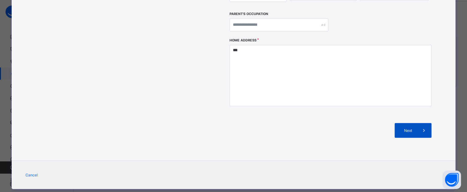
click at [406, 128] on span "Next" at bounding box center [407, 130] width 17 height 5
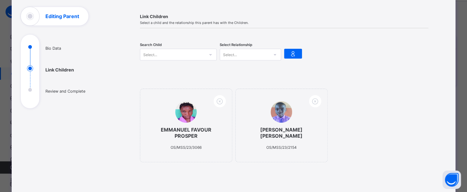
scroll to position [25, 0]
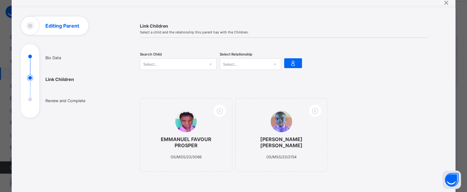
click at [208, 63] on icon at bounding box center [210, 64] width 4 height 6
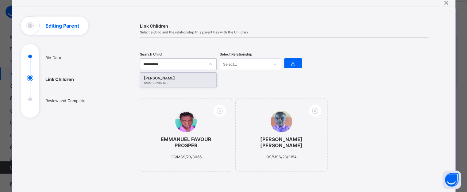
type input "**********"
click at [182, 78] on div "EMMANUEL GIDEON OGOBONAYA" at bounding box center [178, 78] width 69 height 6
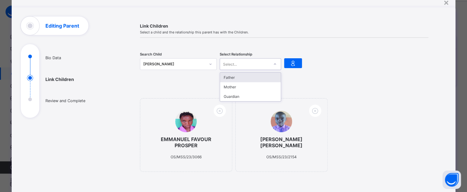
click at [265, 64] on div "Select..." at bounding box center [244, 64] width 49 height 9
click at [243, 78] on div "Father" at bounding box center [250, 78] width 61 height 10
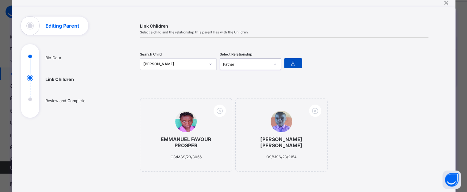
click at [288, 63] on icon at bounding box center [292, 62] width 9 height 7
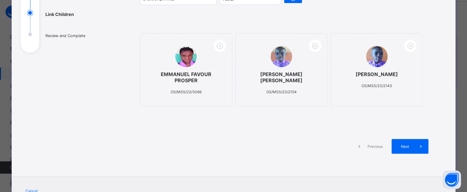
scroll to position [116, 0]
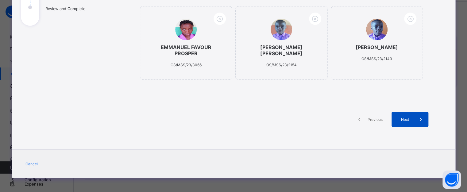
click at [403, 117] on span "Next" at bounding box center [404, 119] width 17 height 5
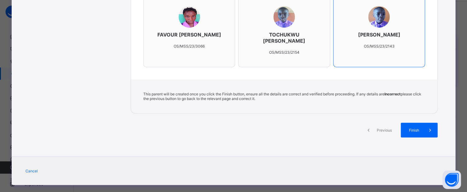
scroll to position [208, 0]
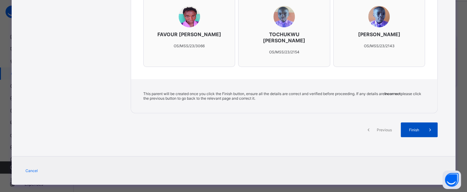
click at [411, 129] on span "Finish" at bounding box center [413, 130] width 17 height 5
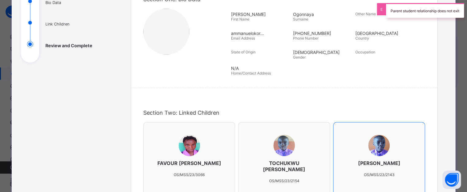
scroll to position [25, 0]
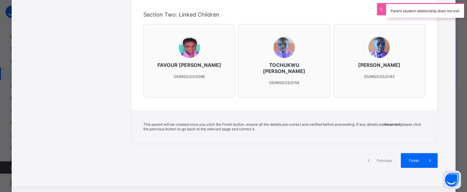
click at [379, 157] on div "Previous" at bounding box center [378, 160] width 37 height 15
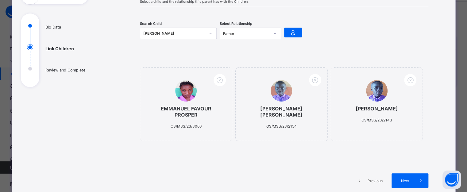
scroll to position [86, 0]
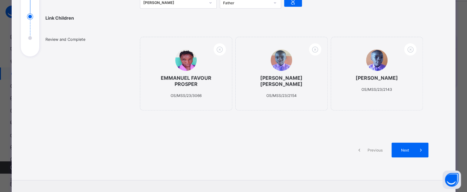
click at [369, 148] on span "Previous" at bounding box center [374, 150] width 17 height 5
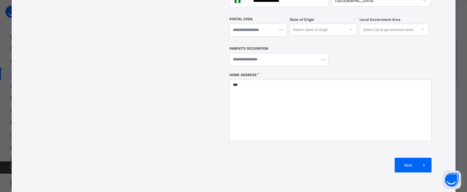
scroll to position [215, 0]
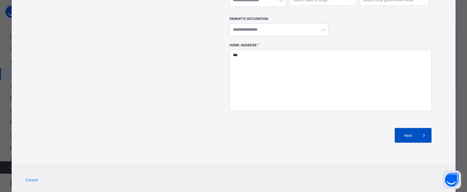
click at [409, 133] on span "Next" at bounding box center [407, 135] width 17 height 5
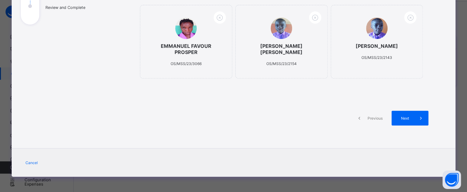
scroll to position [116, 0]
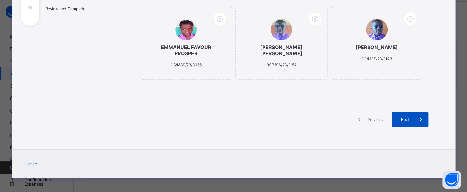
click at [408, 118] on span "Next" at bounding box center [404, 119] width 17 height 5
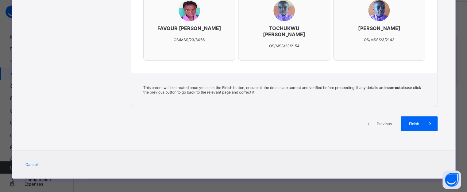
click at [408, 118] on div "Finish" at bounding box center [418, 123] width 37 height 15
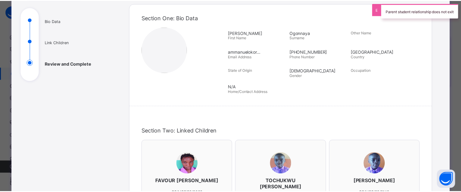
scroll to position [0, 0]
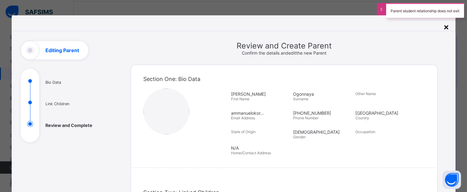
click at [443, 26] on div "×" at bounding box center [446, 26] width 6 height 10
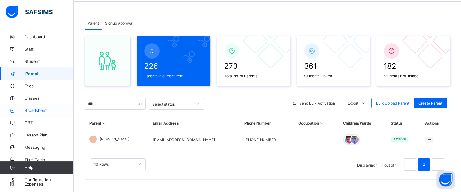
click at [30, 108] on span "Broadsheet" at bounding box center [49, 110] width 49 height 5
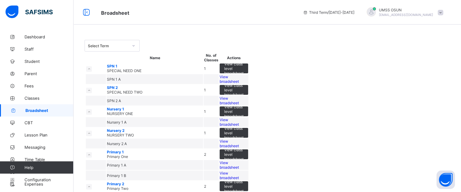
click at [239, 105] on span "View broadsheet" at bounding box center [229, 100] width 19 height 9
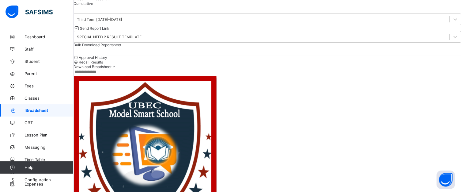
scroll to position [61, 0]
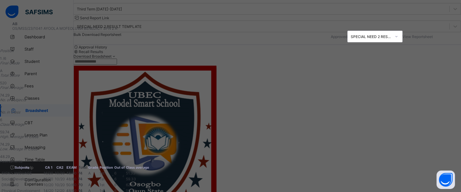
click at [403, 34] on span "View Reportsheet" at bounding box center [418, 36] width 30 height 5
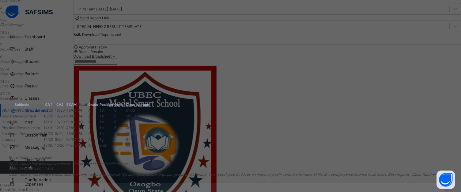
scroll to position [122, 0]
click at [10, 183] on span "Close" at bounding box center [5, 185] width 10 height 5
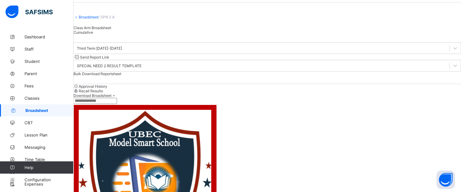
scroll to position [0, 0]
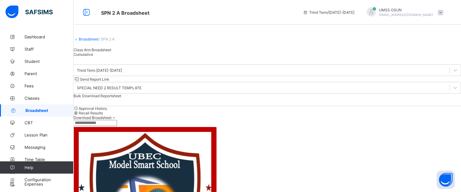
click at [91, 41] on link "Broadsheet" at bounding box center [89, 39] width 20 height 5
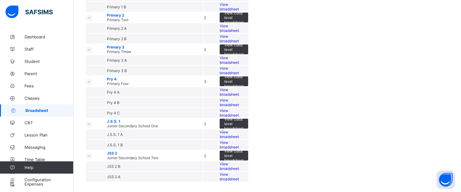
scroll to position [276, 0]
click at [239, 117] on span "View broadsheet" at bounding box center [229, 112] width 19 height 9
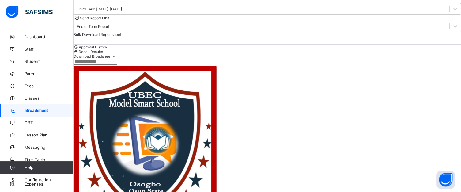
scroll to position [7, 0]
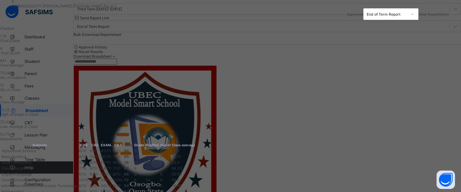
scroll to position [0, 0]
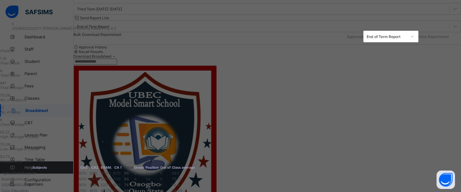
click at [419, 34] on div "View Reportsheet" at bounding box center [434, 36] width 30 height 5
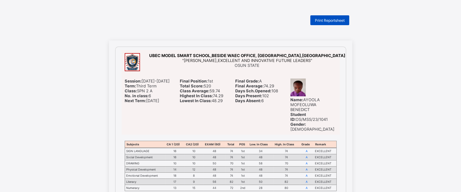
click at [332, 20] on span "Print Reportsheet" at bounding box center [330, 20] width 30 height 5
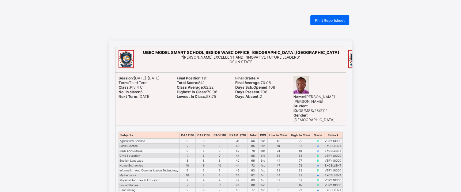
scroll to position [12, 0]
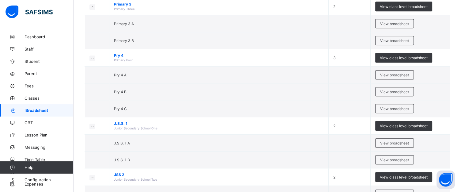
scroll to position [314, 0]
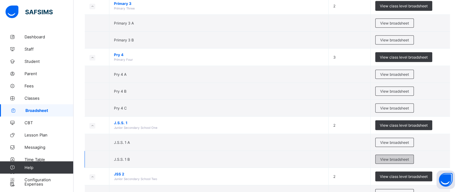
click at [403, 157] on span "View broadsheet" at bounding box center [394, 159] width 29 height 5
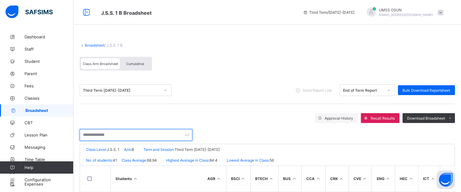
click at [127, 133] on input "text" at bounding box center [136, 135] width 113 height 12
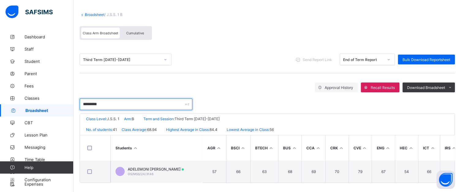
scroll to position [36, 0]
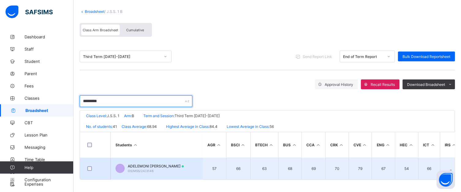
type input "*********"
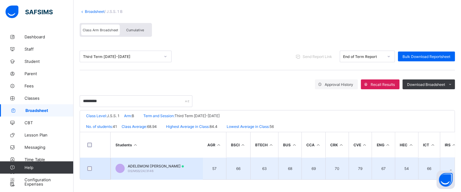
click at [138, 164] on span "ADELEMONI [PERSON_NAME]" at bounding box center [156, 166] width 56 height 5
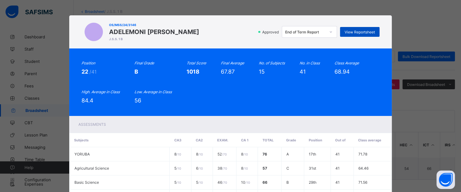
click at [357, 32] on span "View Reportsheet" at bounding box center [360, 32] width 30 height 5
